Goal: Information Seeking & Learning: Check status

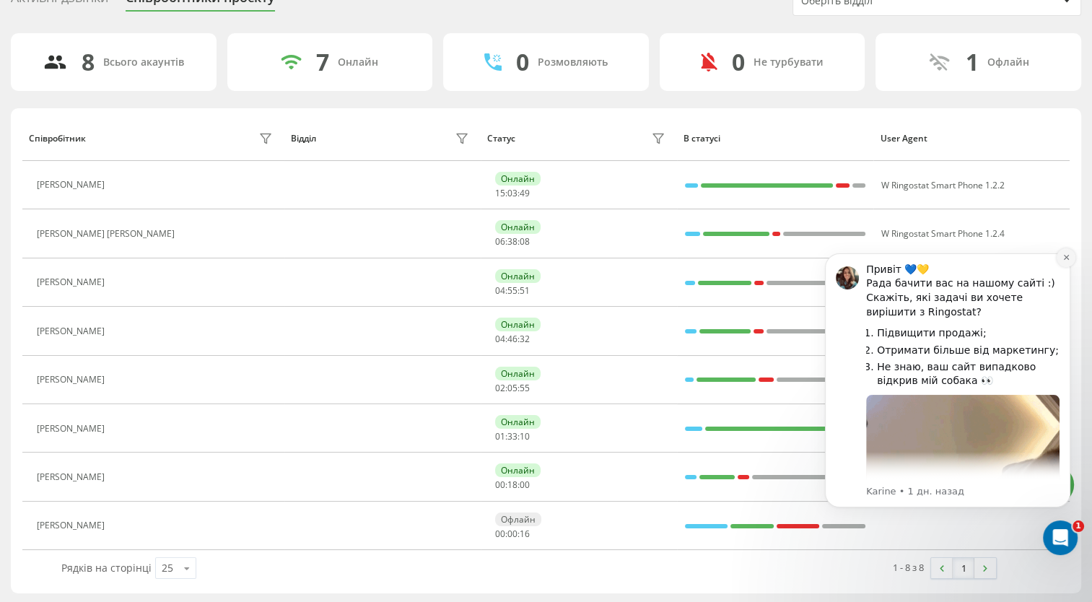
click at [1058, 262] on button "Dismiss notification" at bounding box center [1066, 257] width 19 height 19
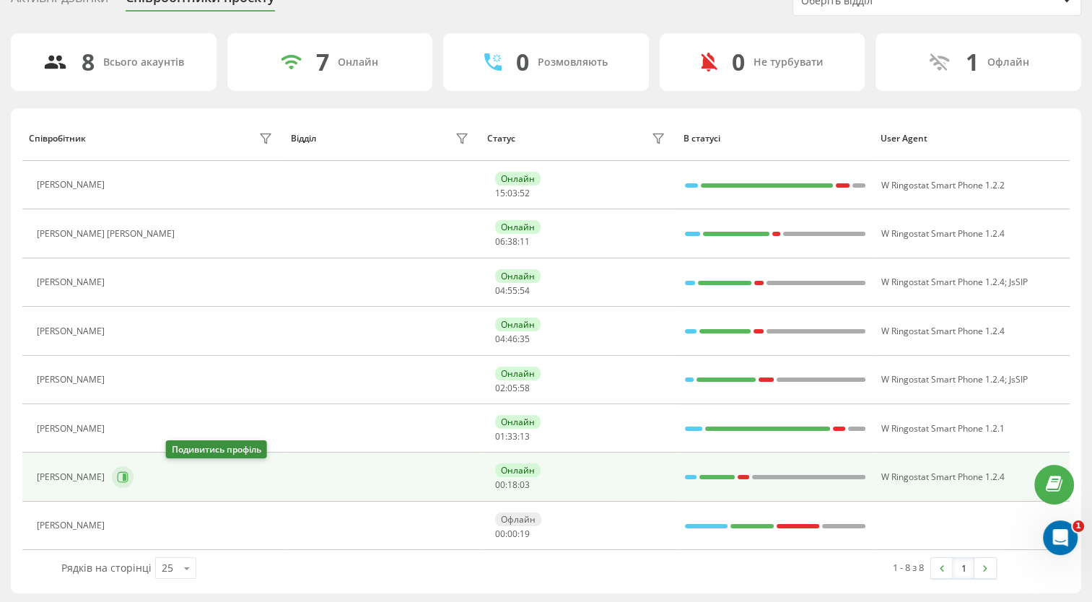
click at [134, 476] on button at bounding box center [123, 477] width 22 height 22
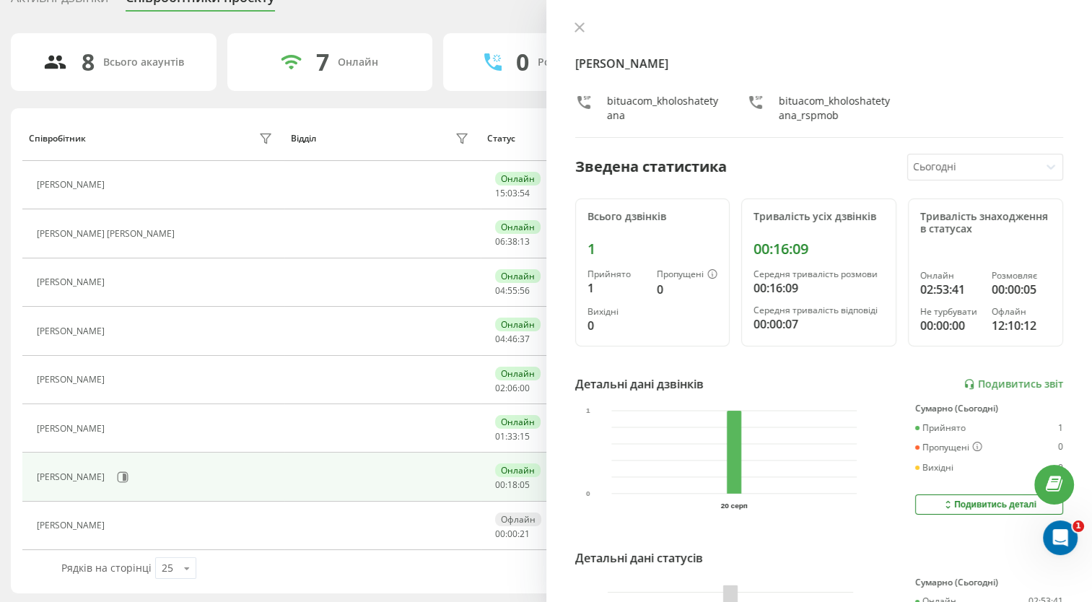
scroll to position [72, 0]
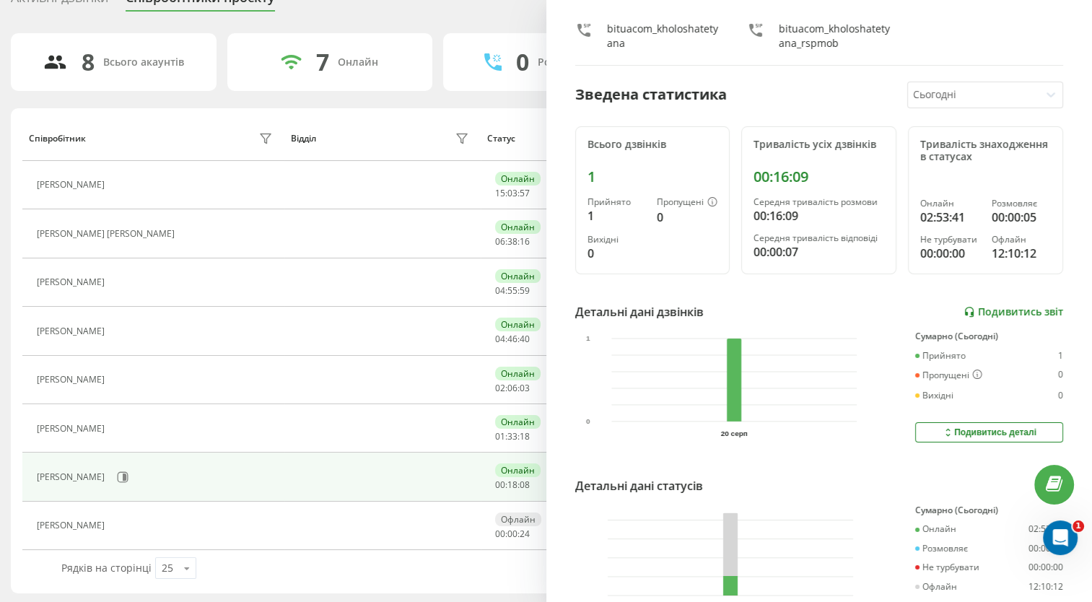
click at [1001, 307] on link "Подивитись звіт" at bounding box center [1013, 312] width 100 height 12
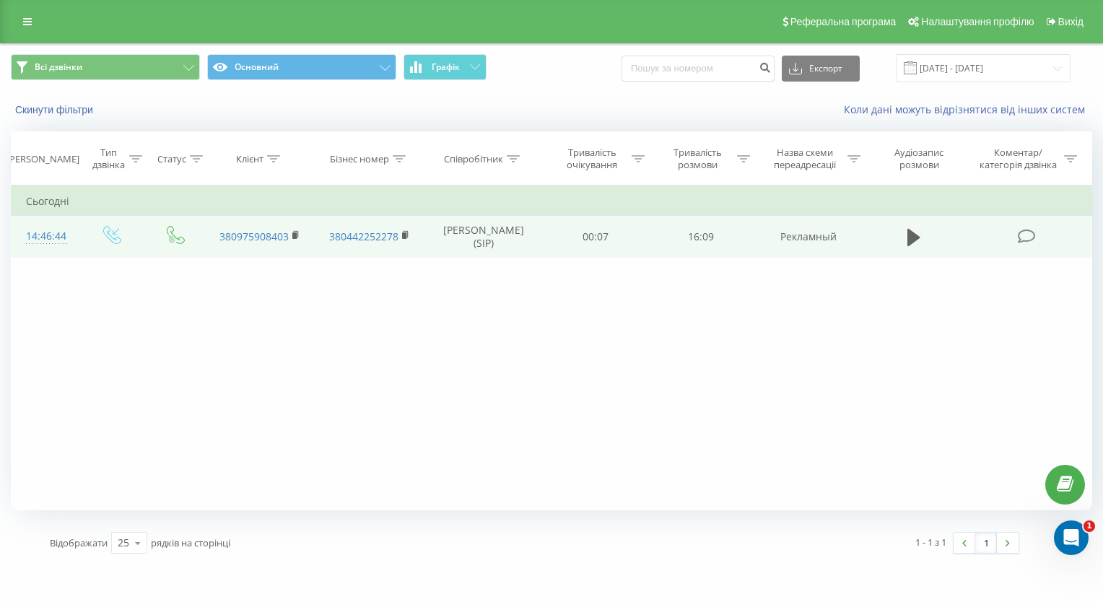
click at [432, 248] on td "[PERSON_NAME] (SIP)" at bounding box center [483, 237] width 118 height 42
click at [918, 233] on icon at bounding box center [913, 237] width 13 height 20
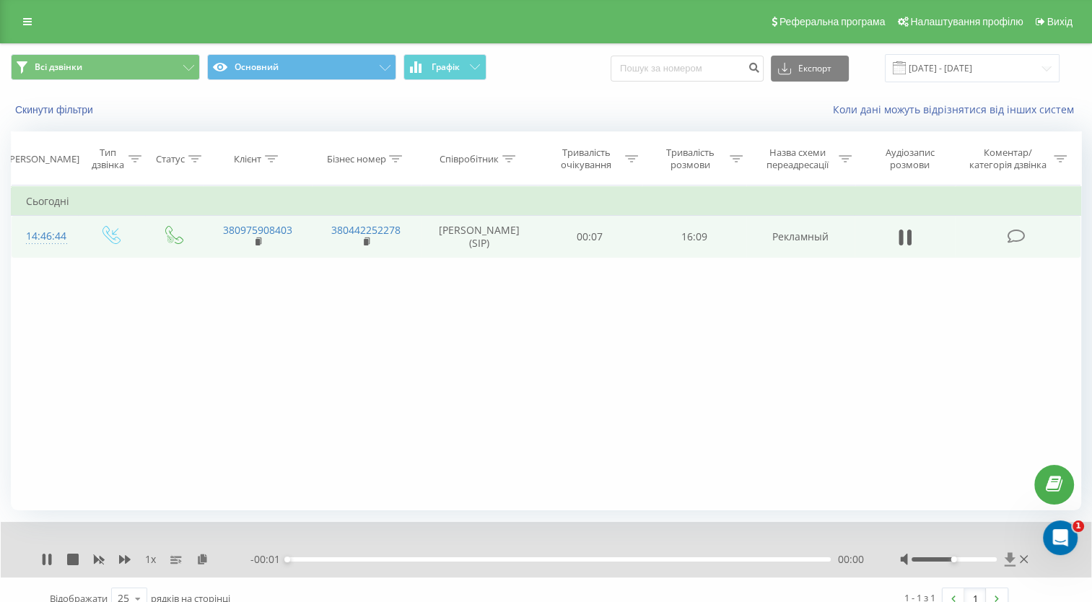
click at [1006, 564] on icon at bounding box center [1010, 559] width 12 height 14
click at [1007, 560] on icon at bounding box center [1010, 559] width 12 height 14
click at [1010, 563] on icon at bounding box center [1010, 559] width 12 height 14
click at [1010, 559] on icon at bounding box center [1009, 559] width 11 height 14
click at [1008, 535] on div "1 x - 15:53 00:12 00:12" at bounding box center [546, 550] width 1090 height 56
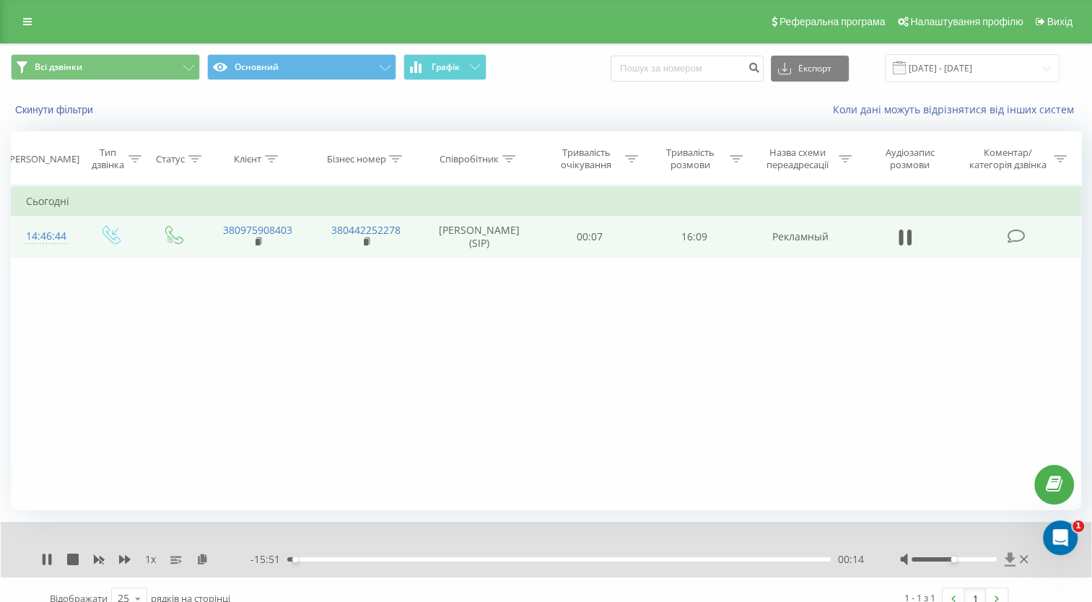
click at [1012, 561] on icon at bounding box center [1010, 559] width 12 height 14
click at [985, 487] on div "Фільтрувати за умовою Дорівнює Введіть значення Скасувати OK Фільтрувати за умо…" at bounding box center [546, 347] width 1070 height 325
click at [47, 560] on icon at bounding box center [47, 560] width 12 height 12
click at [1008, 564] on icon at bounding box center [1009, 559] width 11 height 14
click at [1010, 562] on icon at bounding box center [1010, 559] width 12 height 14
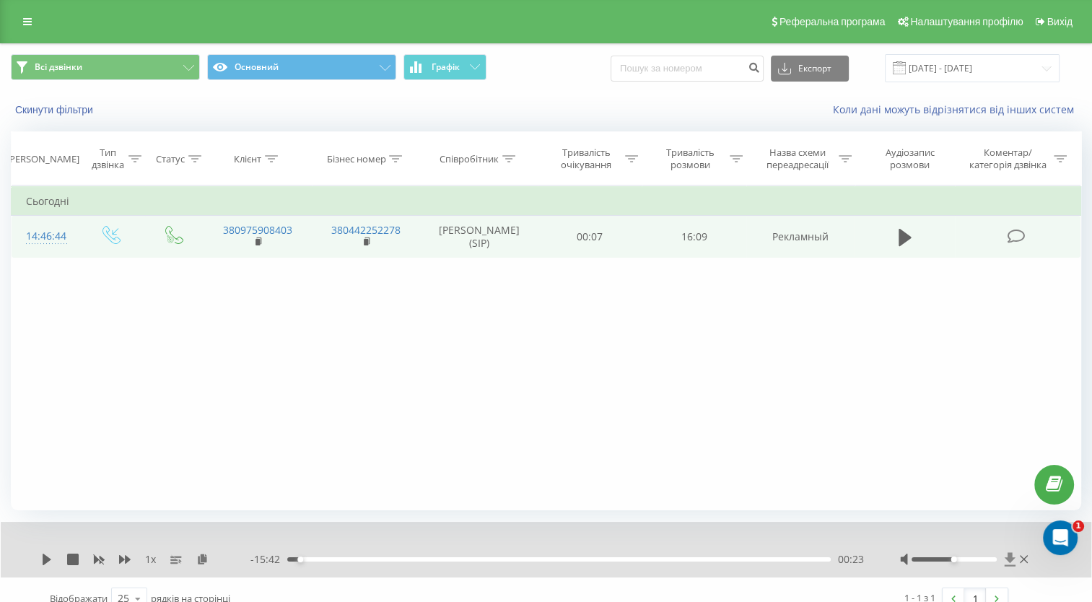
click at [1010, 562] on icon at bounding box center [1010, 559] width 12 height 14
drag, startPoint x: 254, startPoint y: 238, endPoint x: 226, endPoint y: 228, distance: 29.9
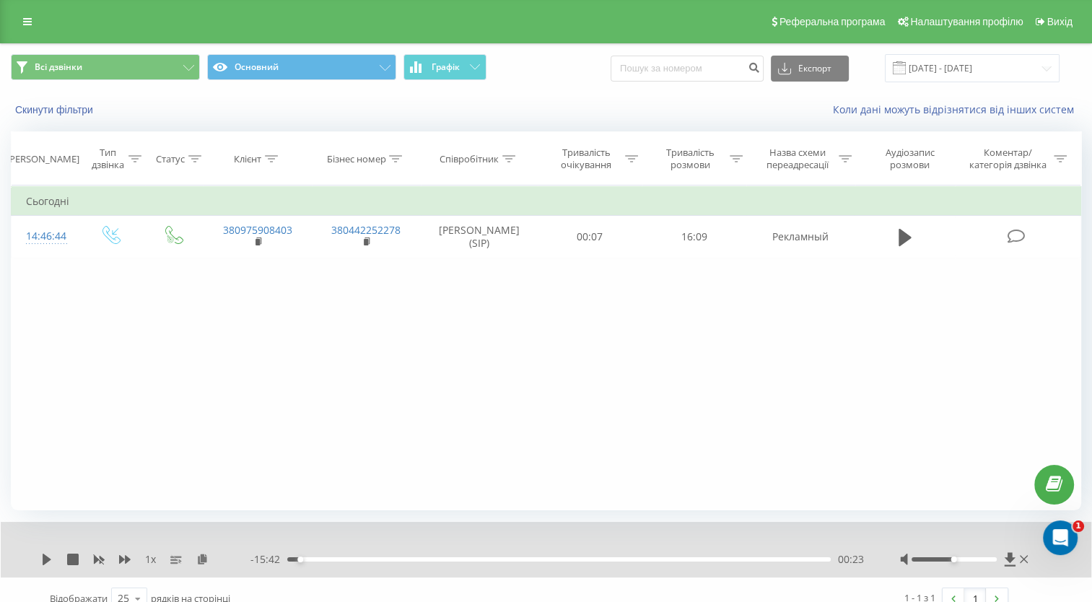
drag, startPoint x: 226, startPoint y: 228, endPoint x: 231, endPoint y: 265, distance: 37.1
click at [196, 289] on div "Фільтрувати за умовою Дорівнює Введіть значення Скасувати OK Фільтрувати за умо…" at bounding box center [546, 347] width 1070 height 325
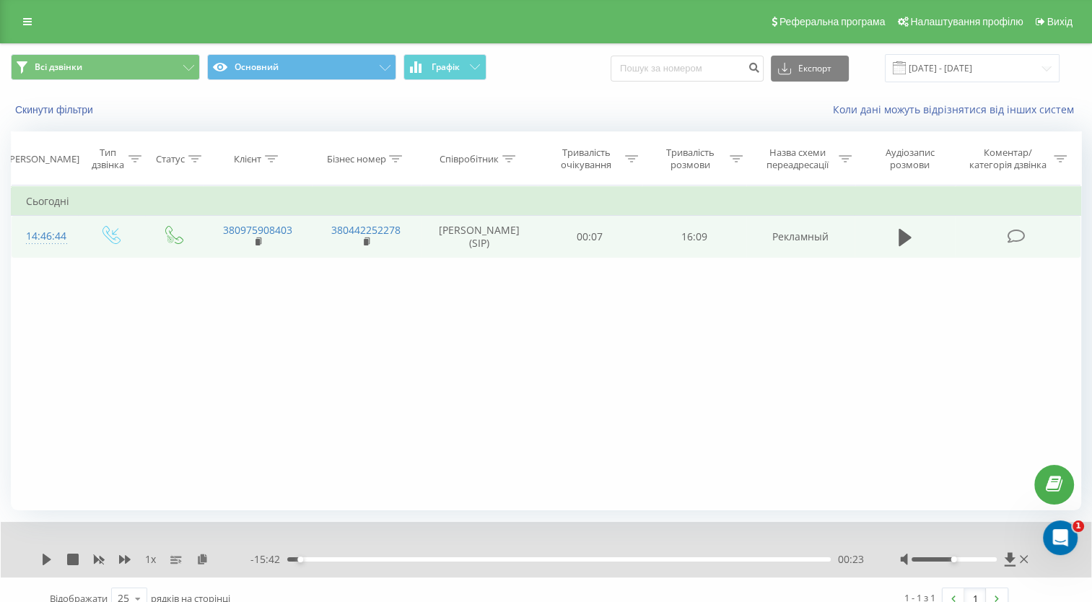
click at [254, 241] on td "380975908403" at bounding box center [258, 237] width 108 height 42
click at [256, 240] on rect at bounding box center [257, 242] width 4 height 6
